Goal: Find specific page/section: Locate a particular part of the current website

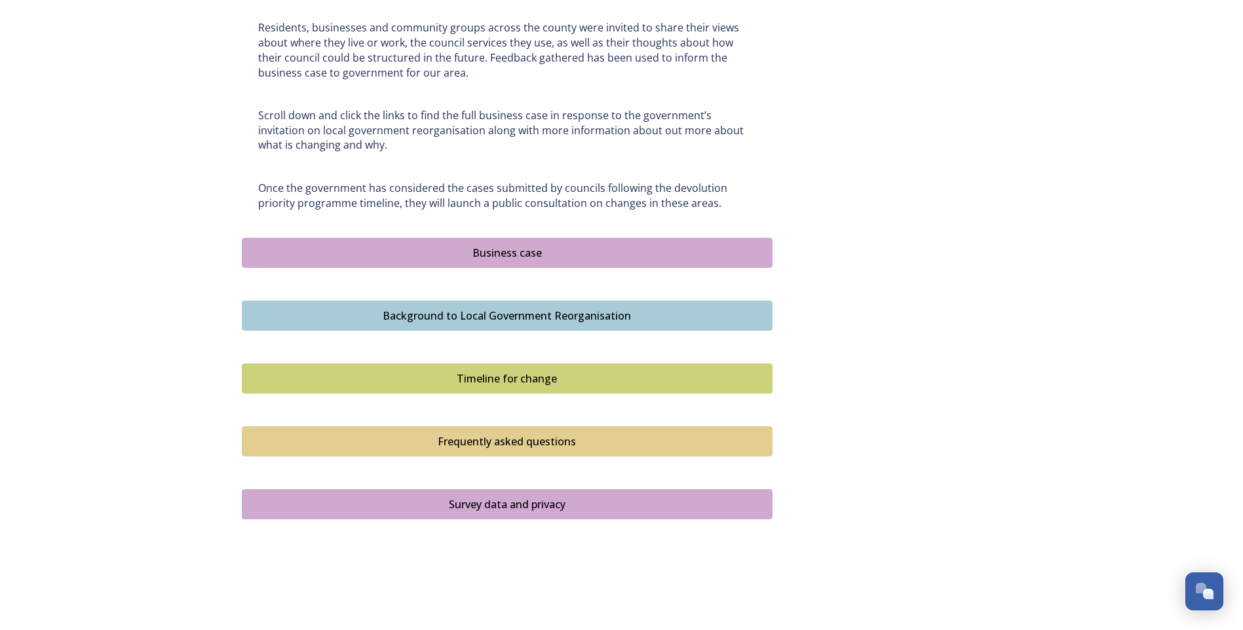
scroll to position [710, 0]
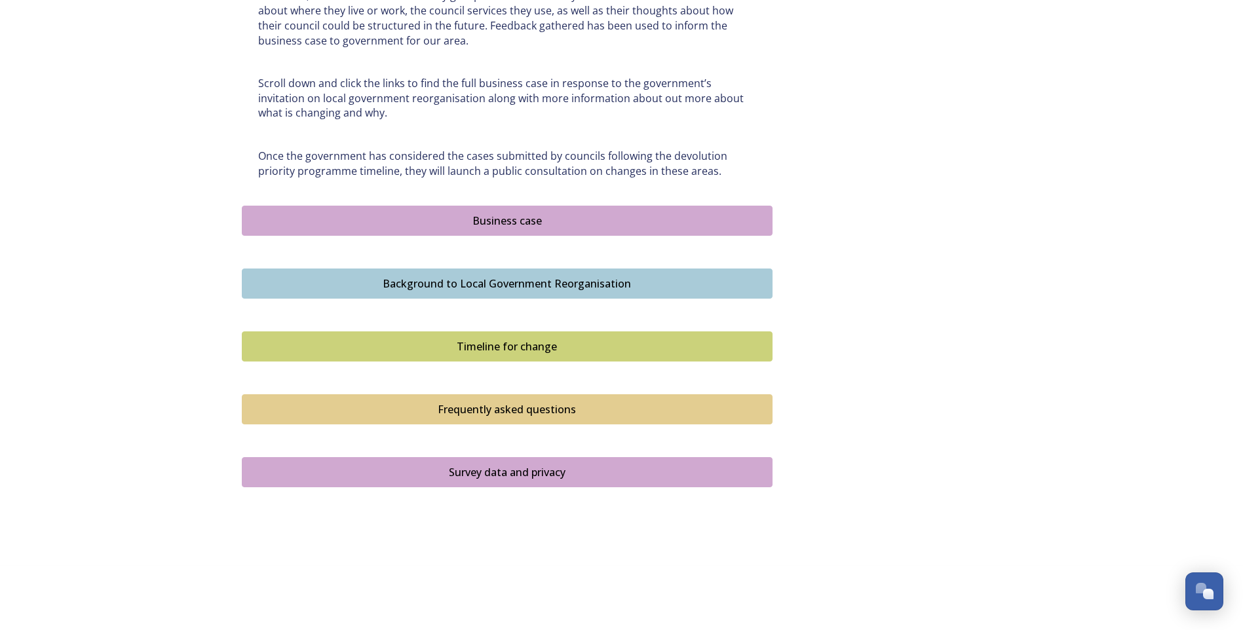
click at [524, 223] on div "Business case" at bounding box center [507, 221] width 516 height 16
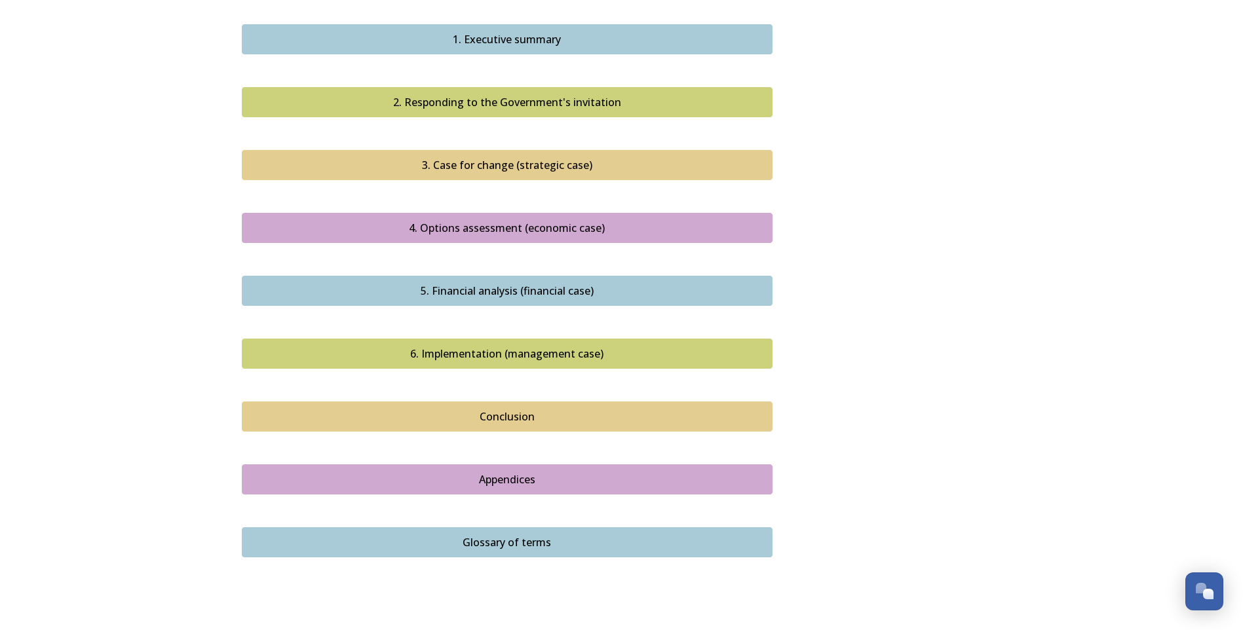
scroll to position [1346, 0]
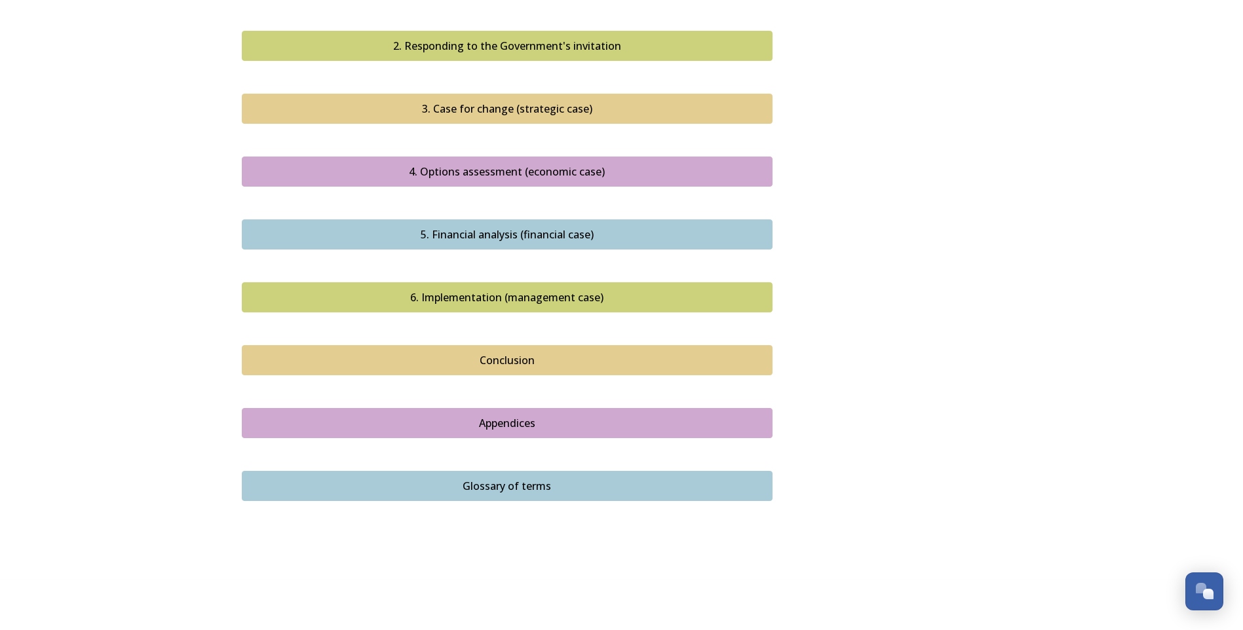
click at [449, 352] on div "Conclusion" at bounding box center [507, 360] width 516 height 16
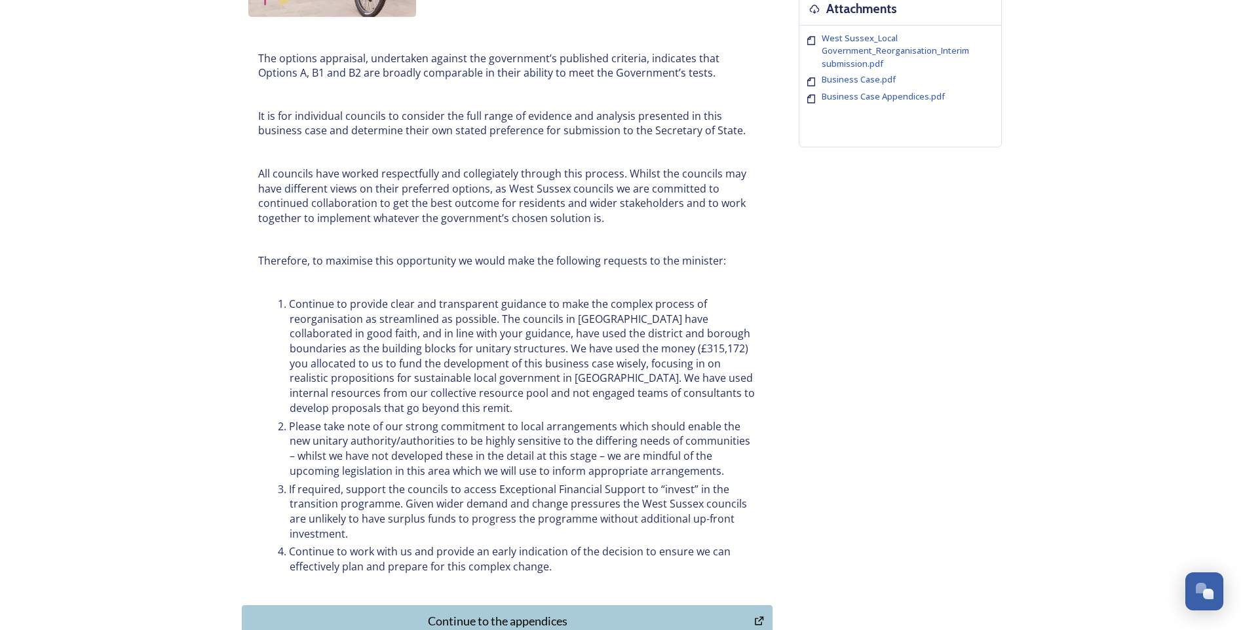
scroll to position [524, 0]
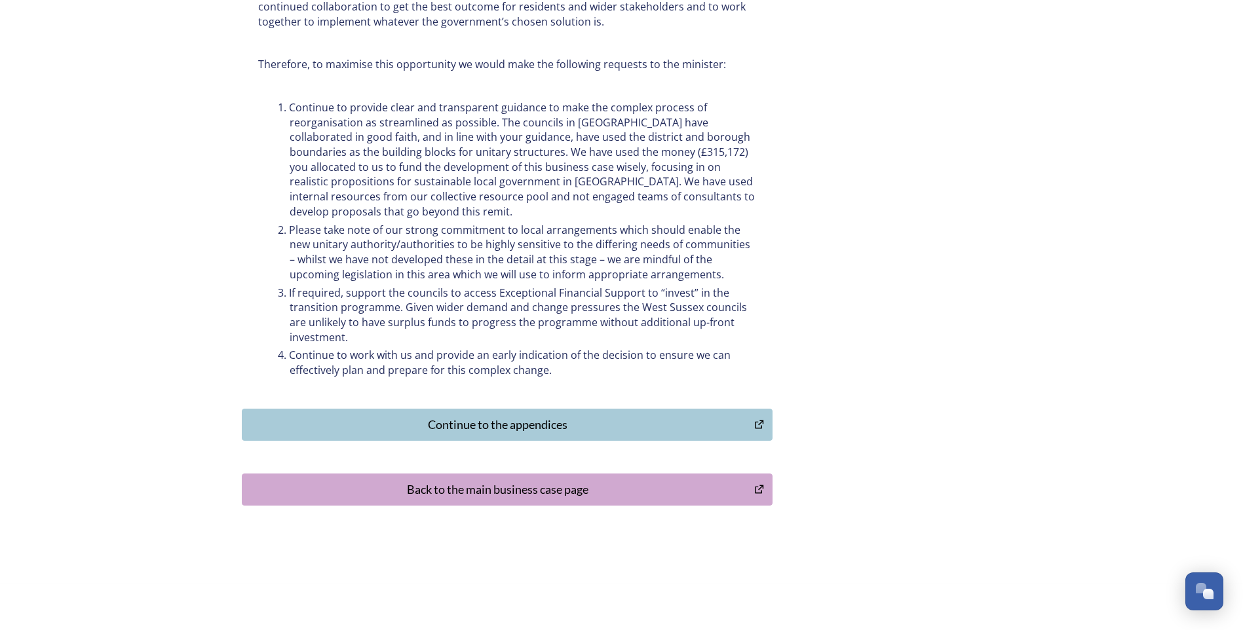
click at [502, 428] on div "Continue to the appendices" at bounding box center [498, 425] width 499 height 18
